Goal: Task Accomplishment & Management: Use online tool/utility

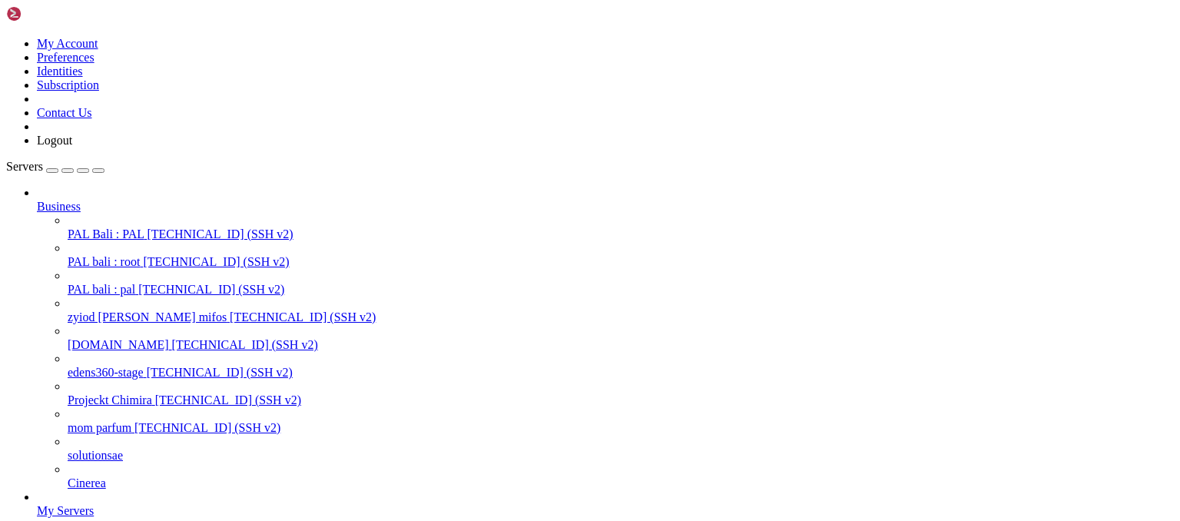
scroll to position [106, 0]
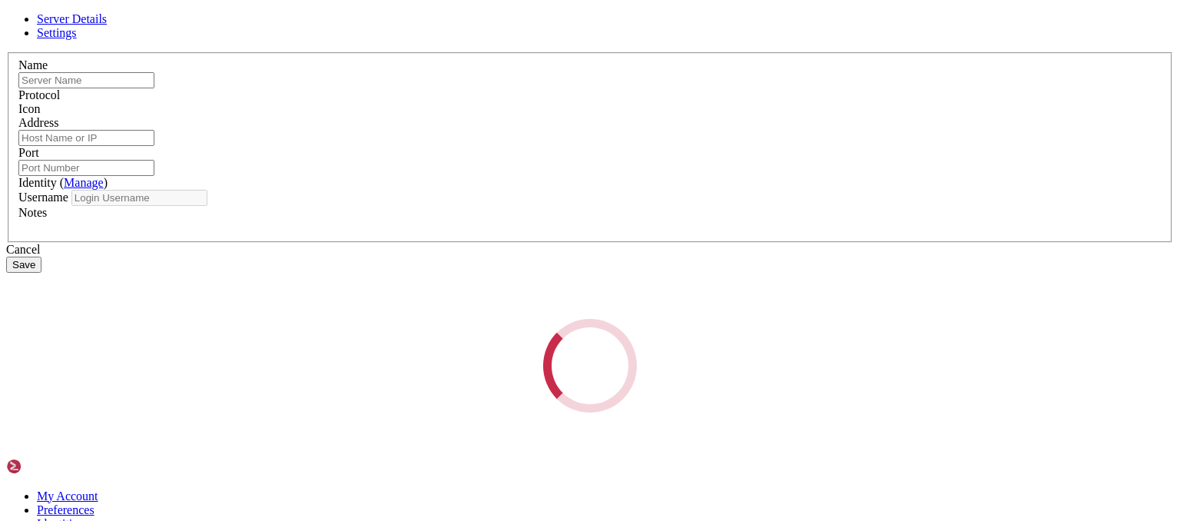
scroll to position [0, 0]
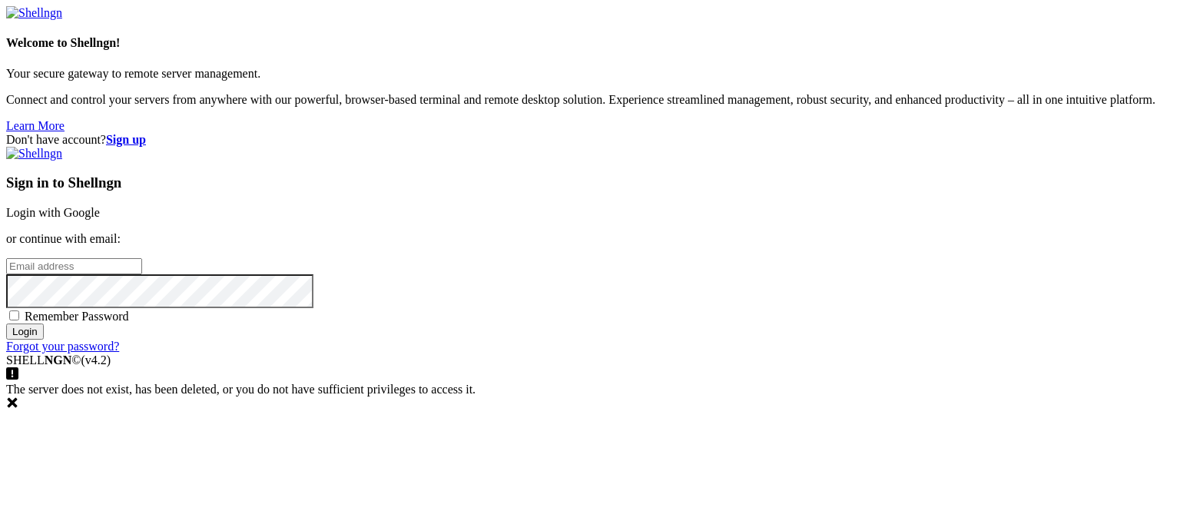
click at [100, 206] on link "Login with Google" at bounding box center [53, 212] width 94 height 13
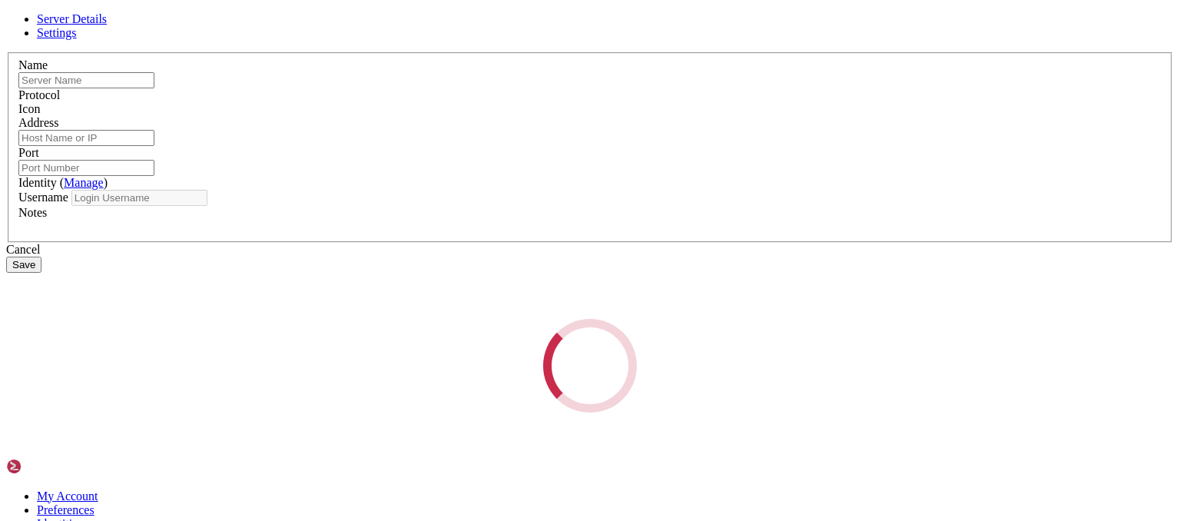
type input "PAL Bali : PAL"
type input "[TECHNICAL_ID]"
type input "55555"
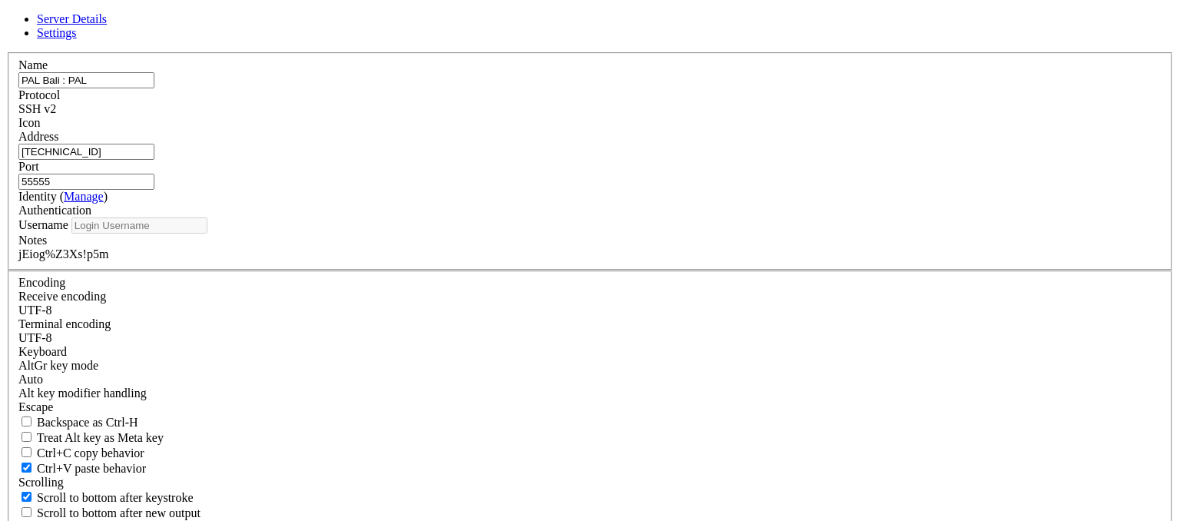
type input "pal"
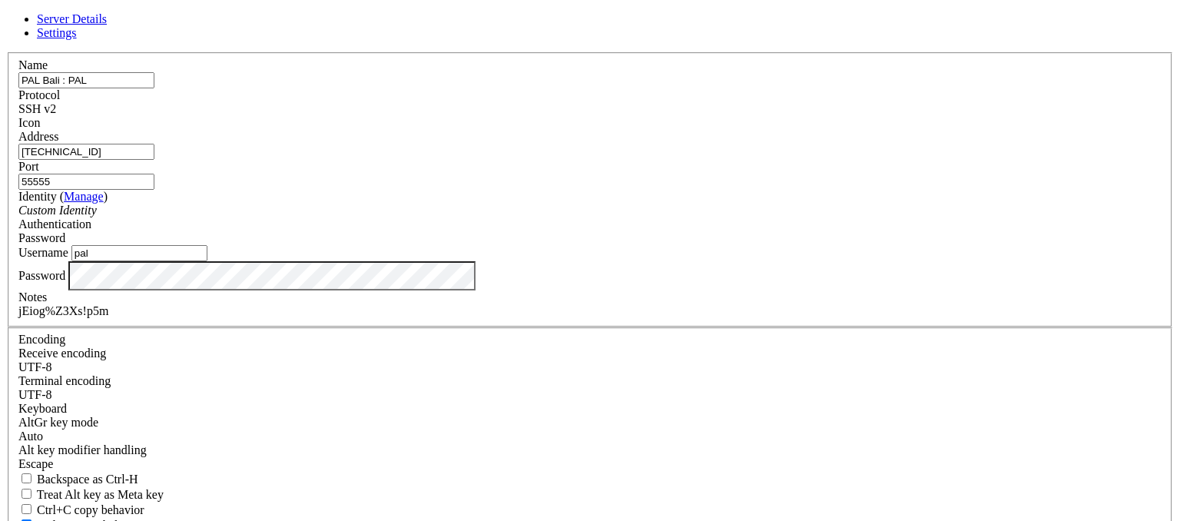
click at [154, 160] on input "[TECHNICAL_ID]" at bounding box center [86, 152] width 136 height 16
